Goal: Check status: Check status

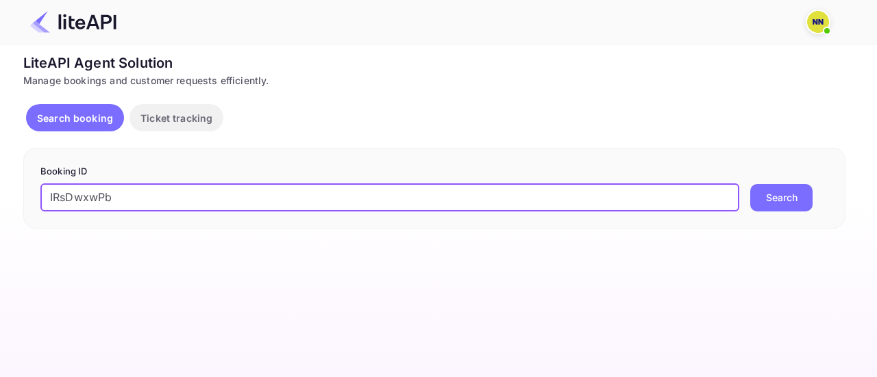
type input "IRsDwxwPb"
click at [750, 184] on button "Search" at bounding box center [781, 197] width 62 height 27
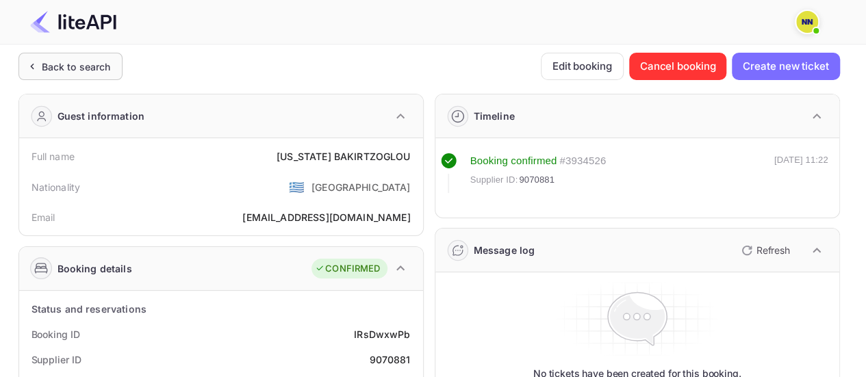
click at [105, 56] on div "Back to search" at bounding box center [70, 66] width 104 height 27
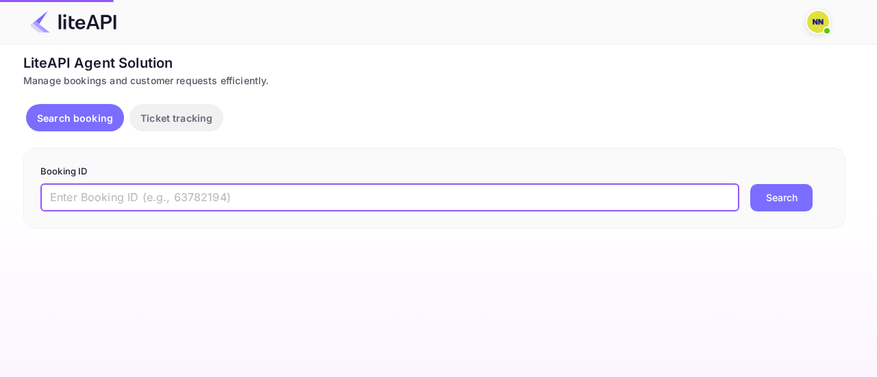
click at [140, 202] on input "text" at bounding box center [389, 197] width 698 height 27
paste input "Z-g64Uanx"
type input "Z-g64Uanx"
click at [750, 184] on button "Search" at bounding box center [781, 197] width 62 height 27
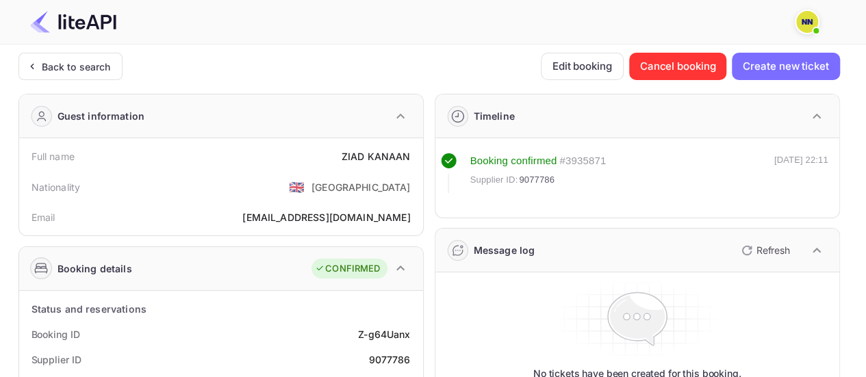
scroll to position [274, 0]
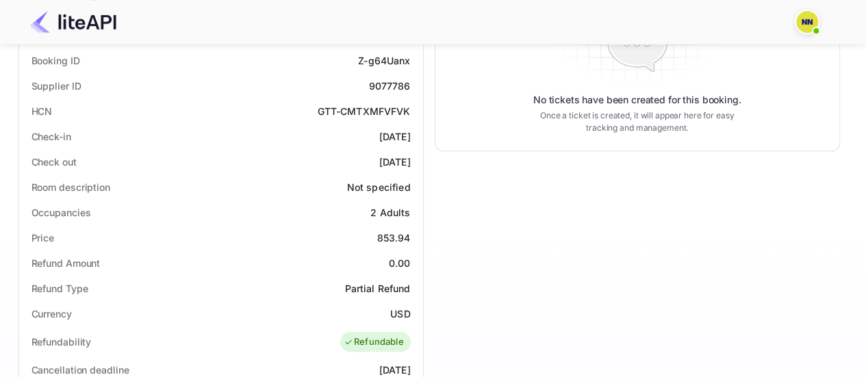
click at [378, 112] on div "GTT-CMTXMFVFVK" at bounding box center [363, 111] width 93 height 14
copy div "GTT-CMTXMFVFVK"
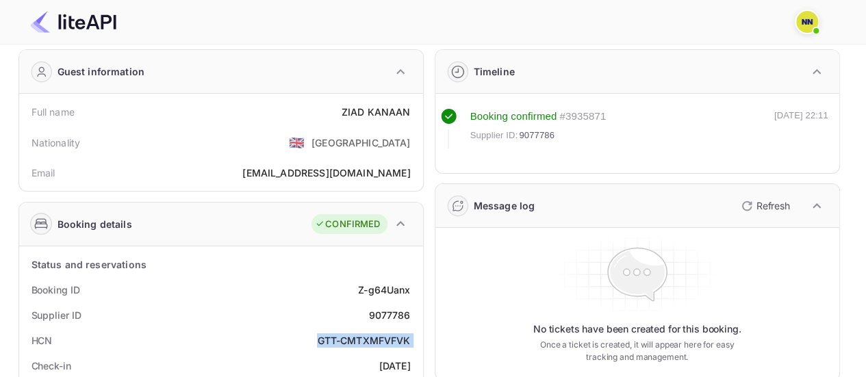
scroll to position [0, 0]
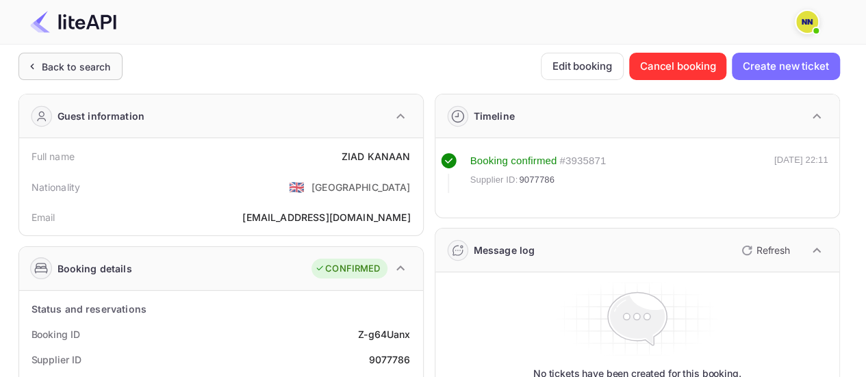
click at [119, 65] on div "Back to search" at bounding box center [70, 66] width 104 height 27
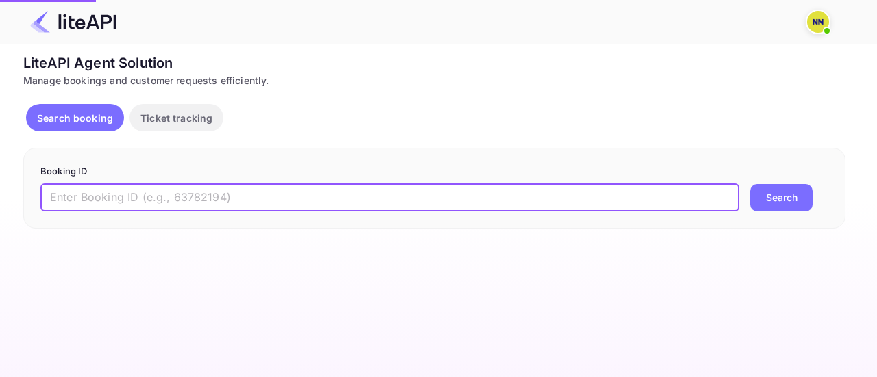
click at [207, 196] on input "text" at bounding box center [389, 197] width 698 height 27
paste input "deHbVoSDw"
type input "deHbVoSDw"
click at [750, 184] on button "Search" at bounding box center [781, 197] width 62 height 27
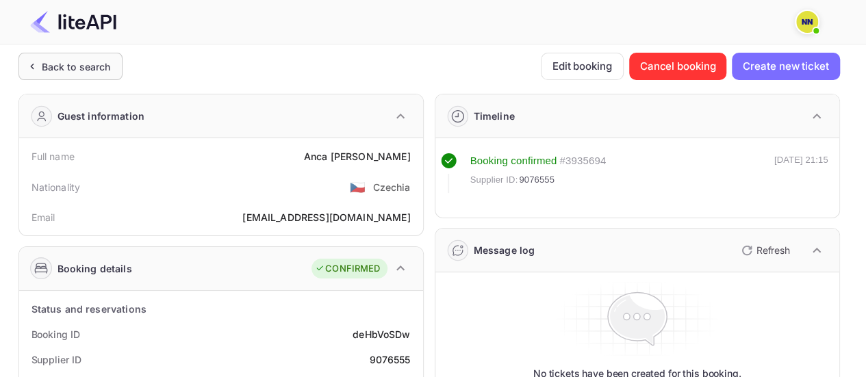
click at [99, 77] on div "Back to search" at bounding box center [70, 66] width 104 height 27
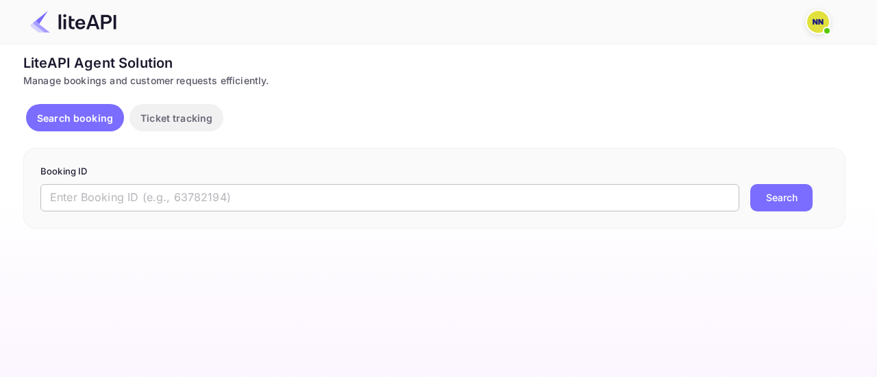
click at [129, 194] on input "text" at bounding box center [389, 197] width 698 height 27
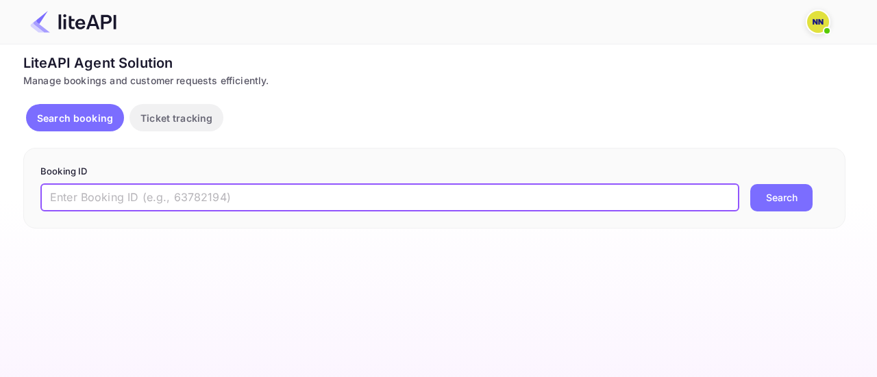
paste input "hgdr7J-Jz"
type input "hgdr7J-Jz"
click at [750, 184] on button "Search" at bounding box center [781, 197] width 62 height 27
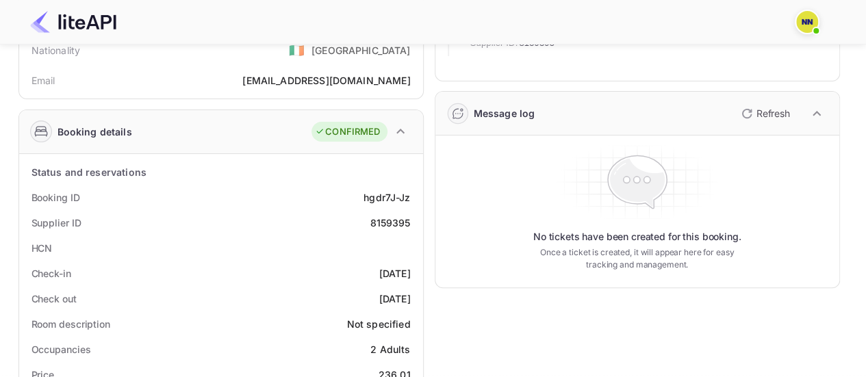
scroll to position [274, 0]
